Goal: Communication & Community: Answer question/provide support

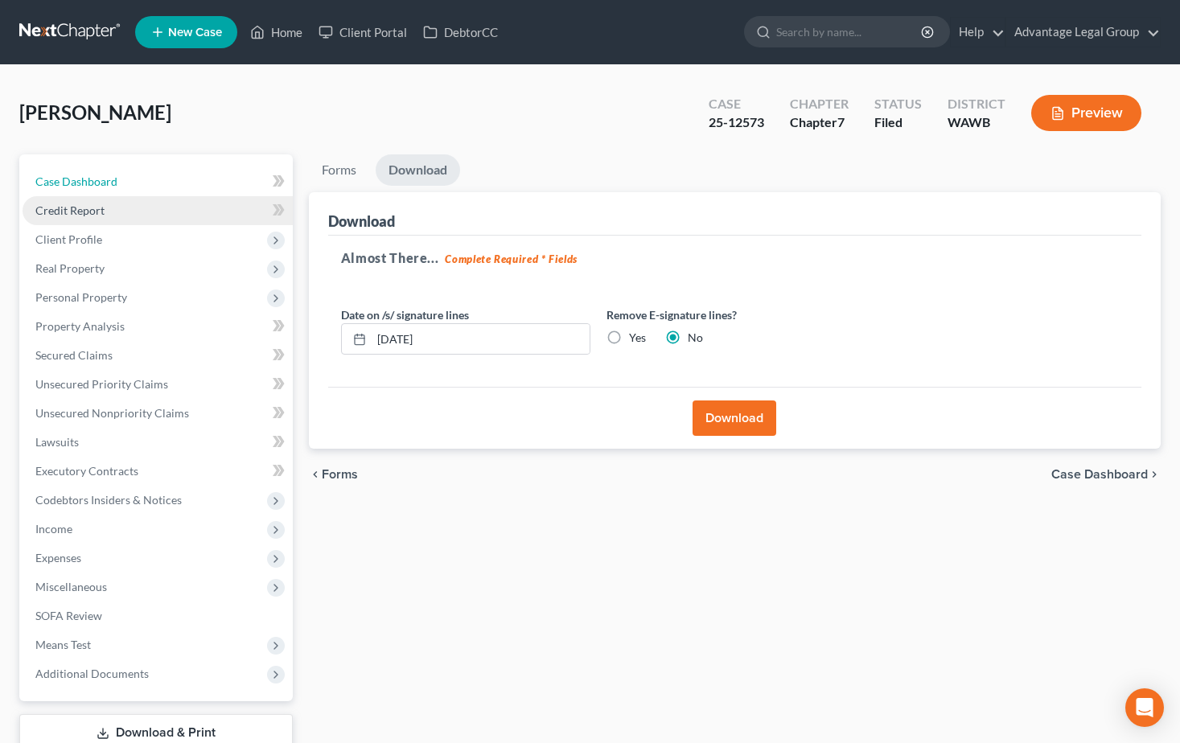
drag, startPoint x: 53, startPoint y: 172, endPoint x: 121, endPoint y: 203, distance: 75.2
click at [53, 172] on link "Case Dashboard" at bounding box center [158, 181] width 270 height 29
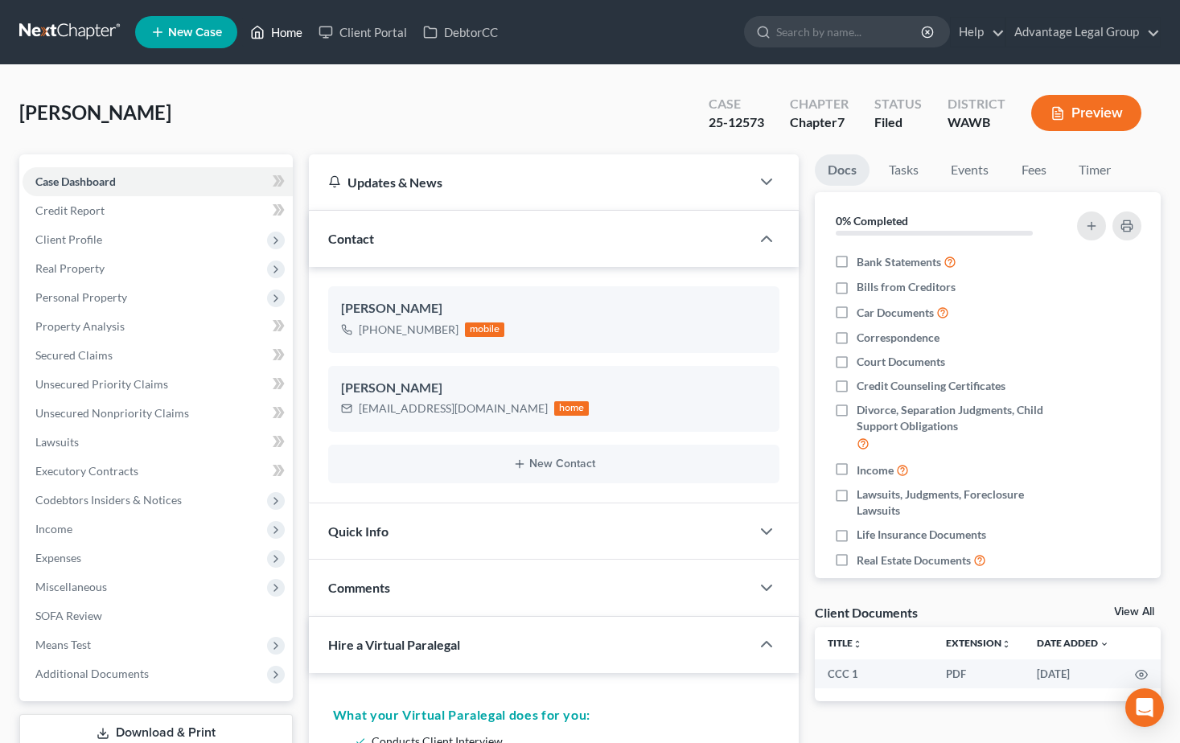
drag, startPoint x: 274, startPoint y: 33, endPoint x: 374, endPoint y: 79, distance: 109.7
click at [274, 33] on link "Home" at bounding box center [276, 32] width 68 height 29
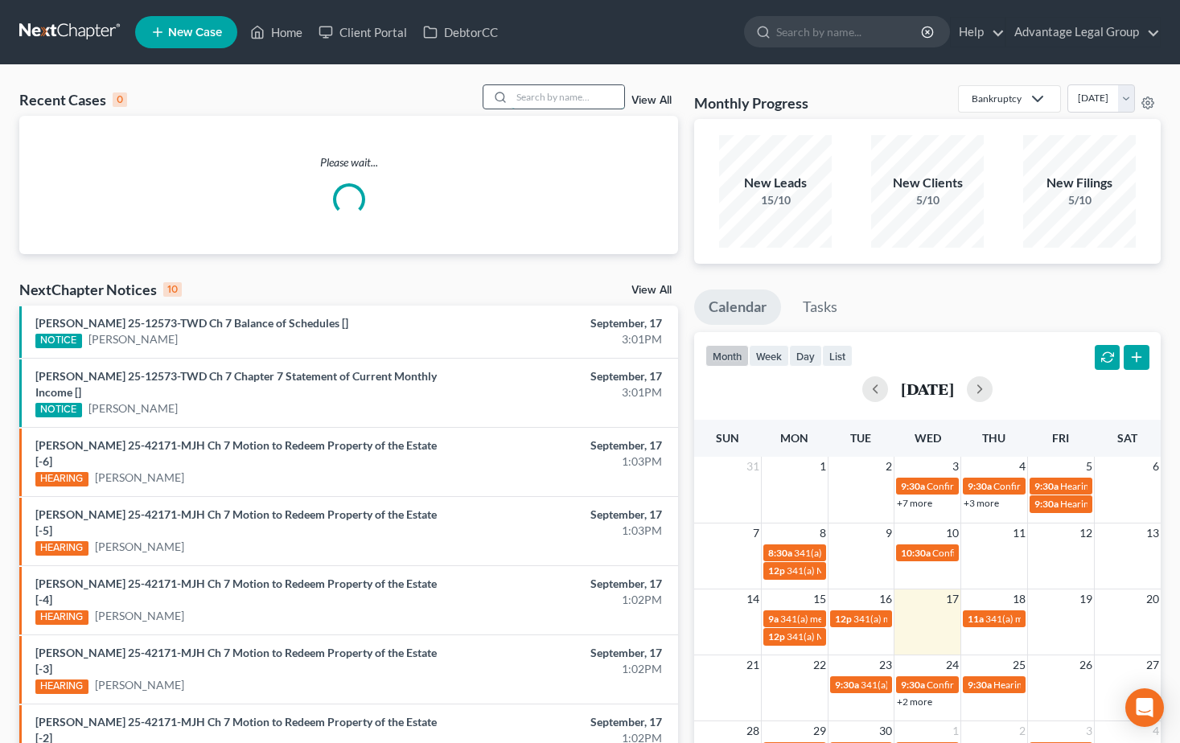
click at [550, 96] on input "search" at bounding box center [567, 96] width 113 height 23
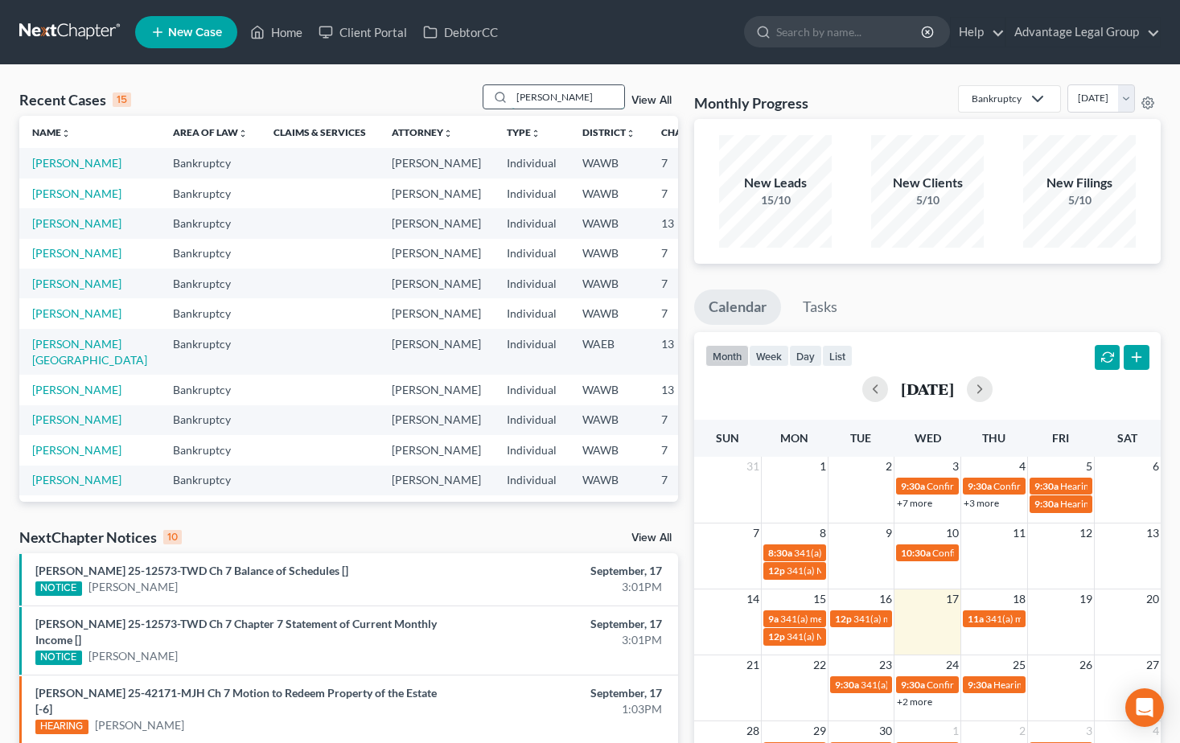
type input "[PERSON_NAME]"
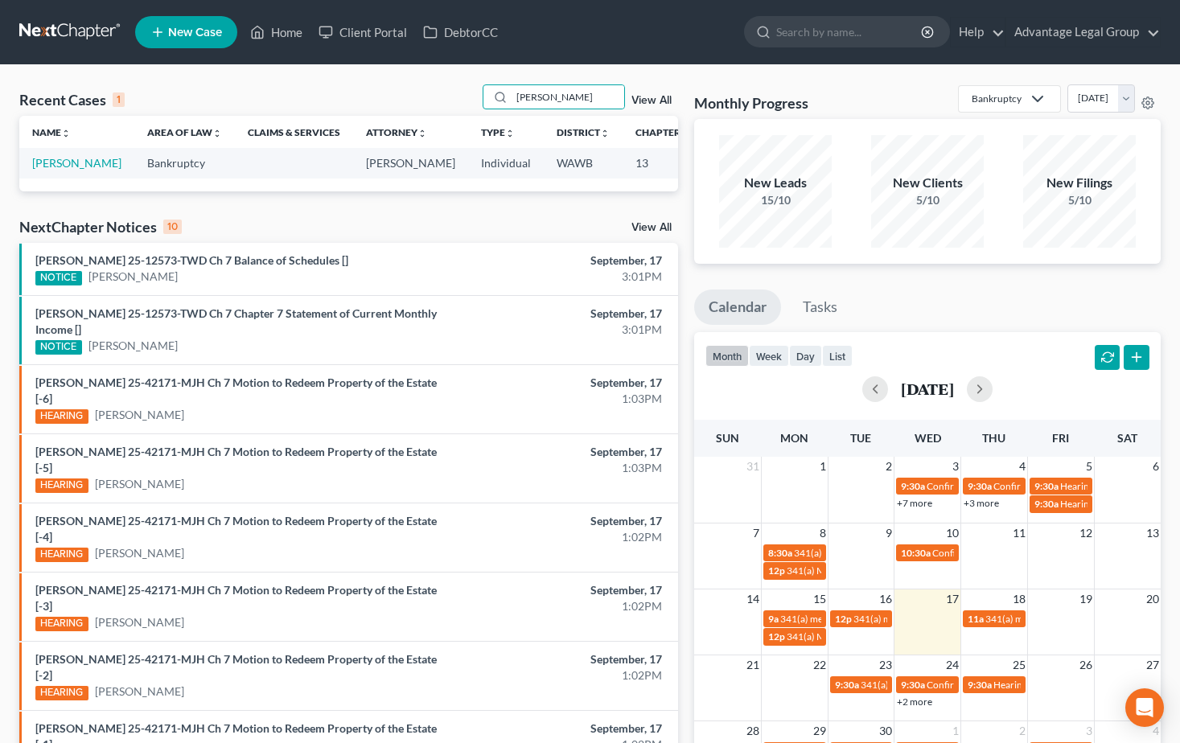
click at [37, 171] on td "[PERSON_NAME]" at bounding box center [76, 163] width 115 height 30
click at [49, 170] on link "[PERSON_NAME]" at bounding box center [76, 163] width 89 height 14
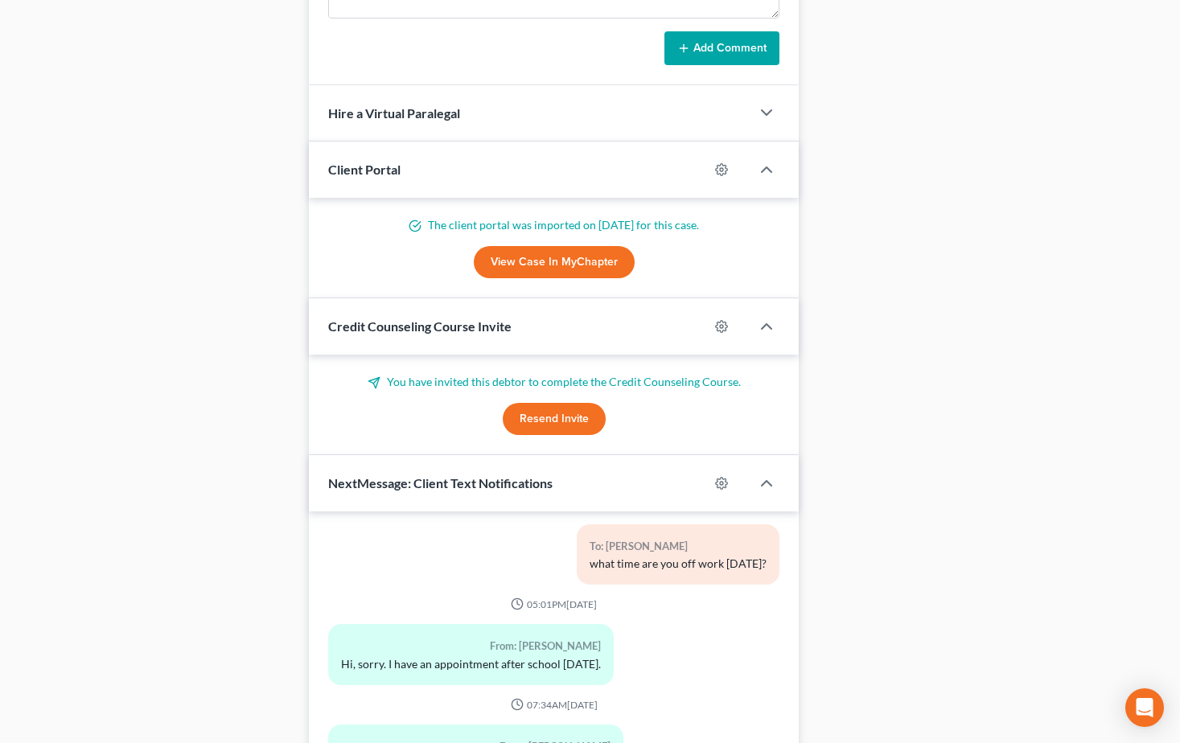
scroll to position [1216, 0]
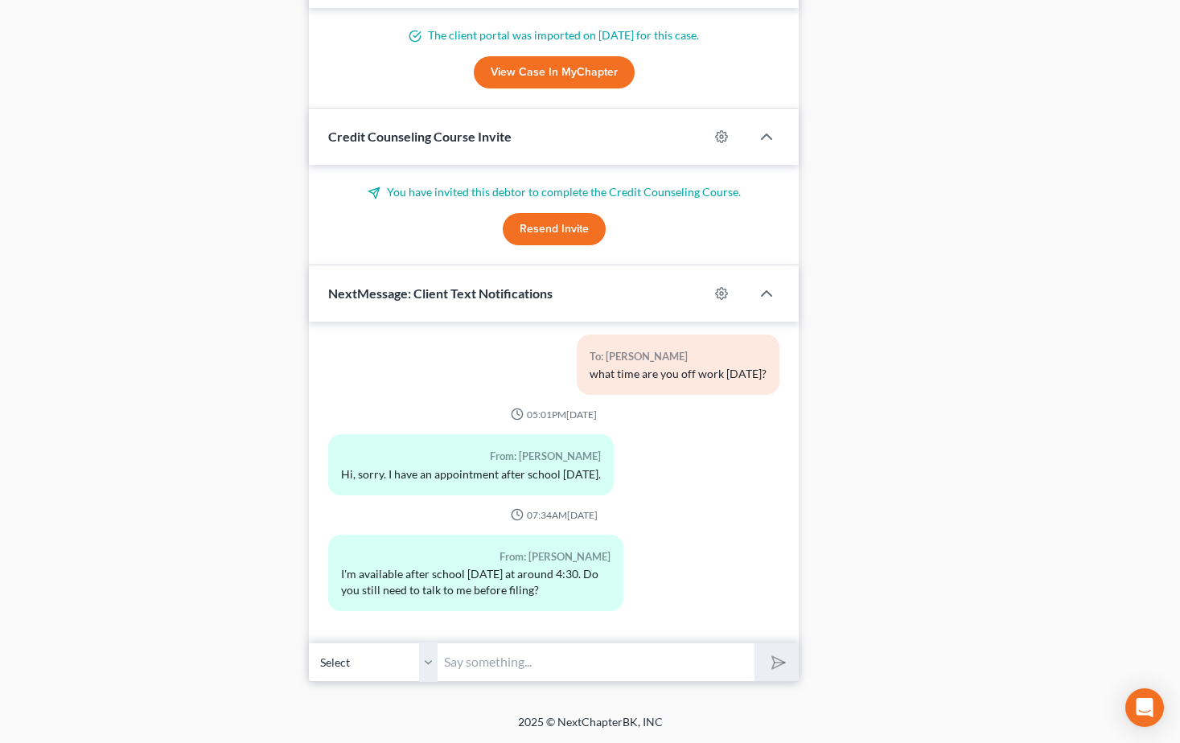
click at [471, 657] on input "text" at bounding box center [595, 661] width 317 height 39
type input "Yes, can you call when you are free?"
click at [754, 643] on button "submit" at bounding box center [776, 662] width 44 height 38
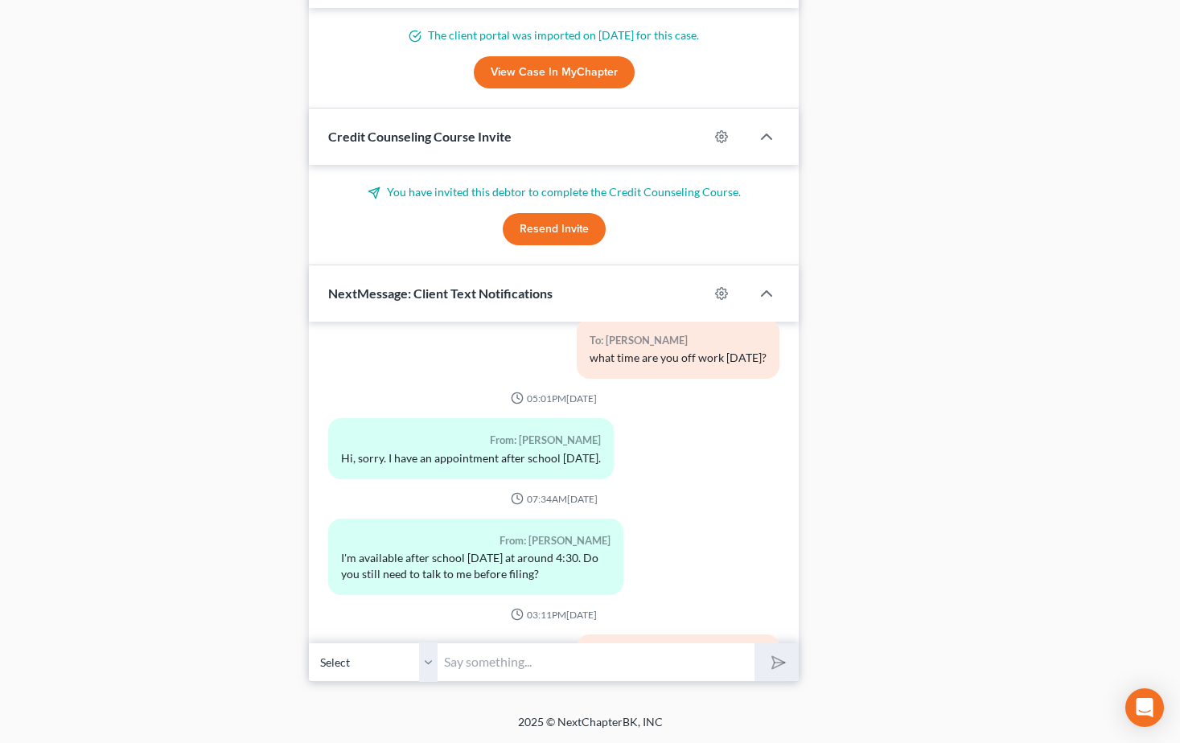
scroll to position [1039, 0]
